Goal: Information Seeking & Learning: Learn about a topic

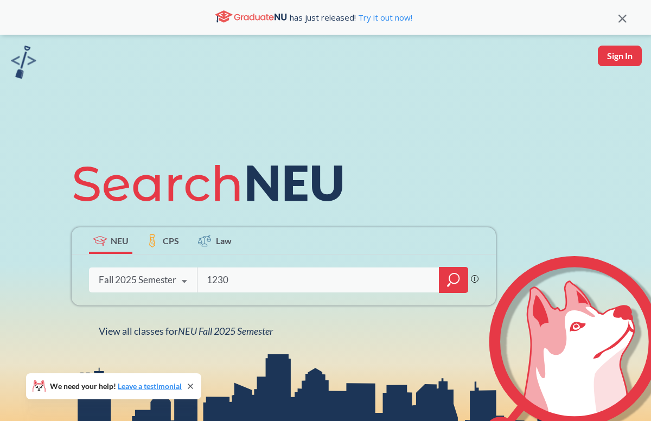
type input "1230"
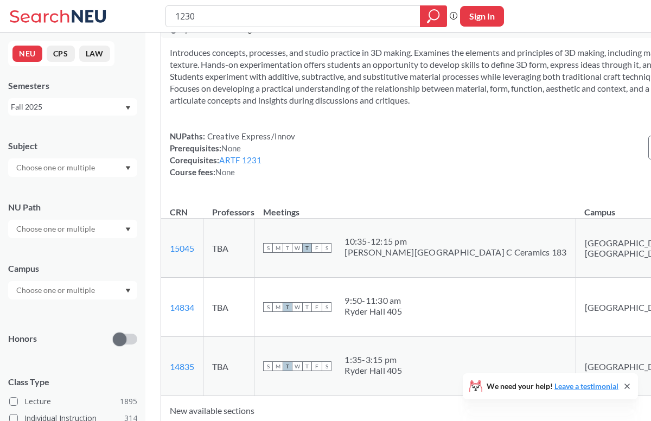
scroll to position [436, 0]
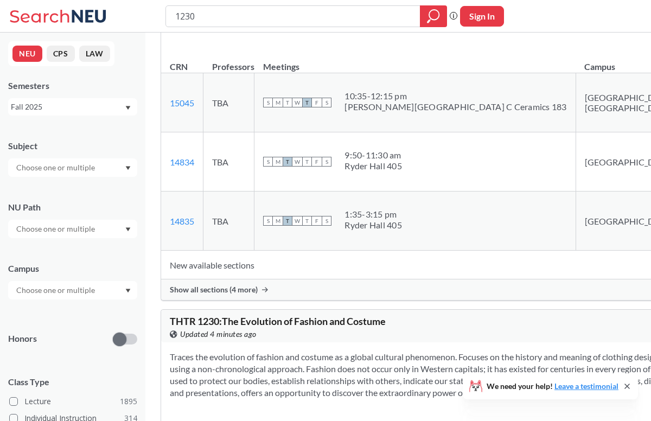
click at [304, 300] on div "Show all sections (4 more)" at bounding box center [470, 289] width 619 height 21
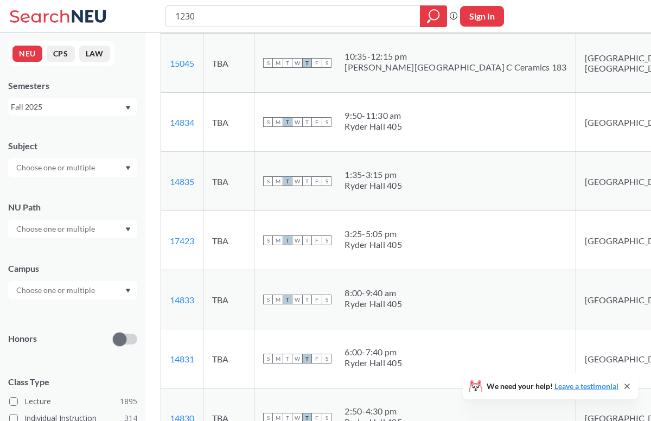
scroll to position [475, 0]
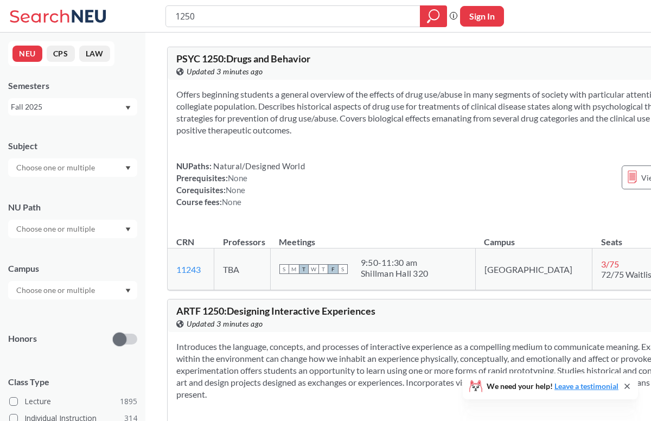
scroll to position [269, 0]
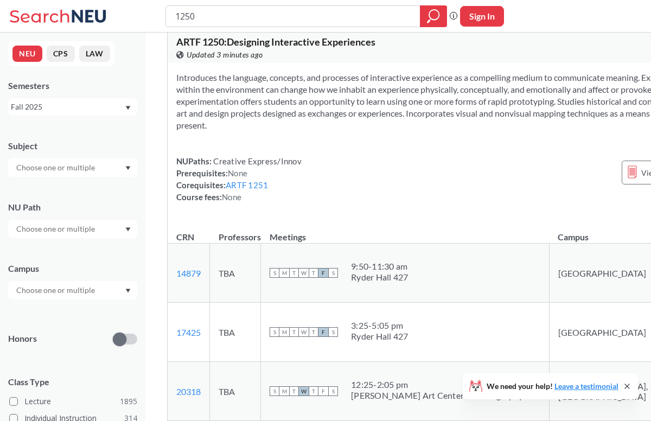
click at [360, 104] on section "Introduces the language, concepts, and processes of interactive experience as a…" at bounding box center [460, 102] width 569 height 60
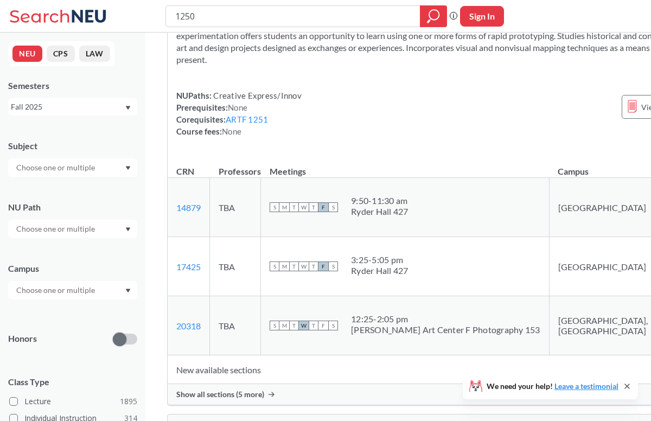
scroll to position [360, 0]
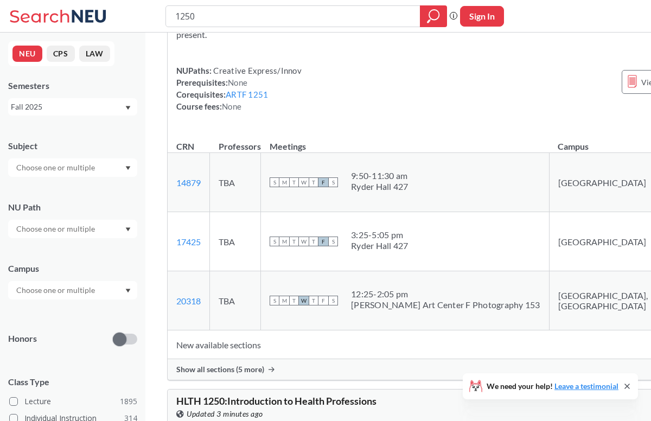
click at [260, 373] on span "Show all sections (5 more)" at bounding box center [220, 369] width 88 height 10
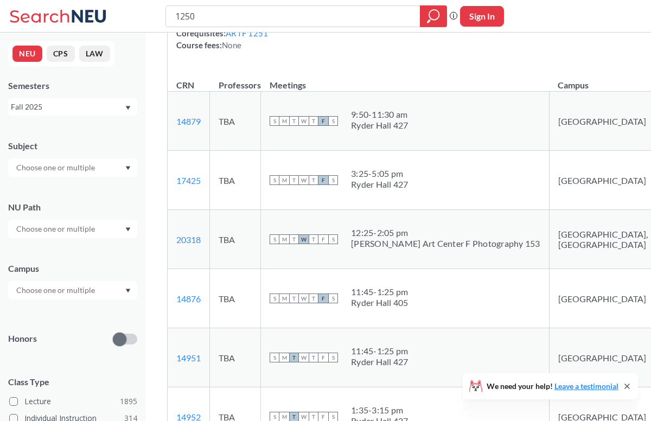
scroll to position [411, 0]
